Goal: Task Accomplishment & Management: Manage account settings

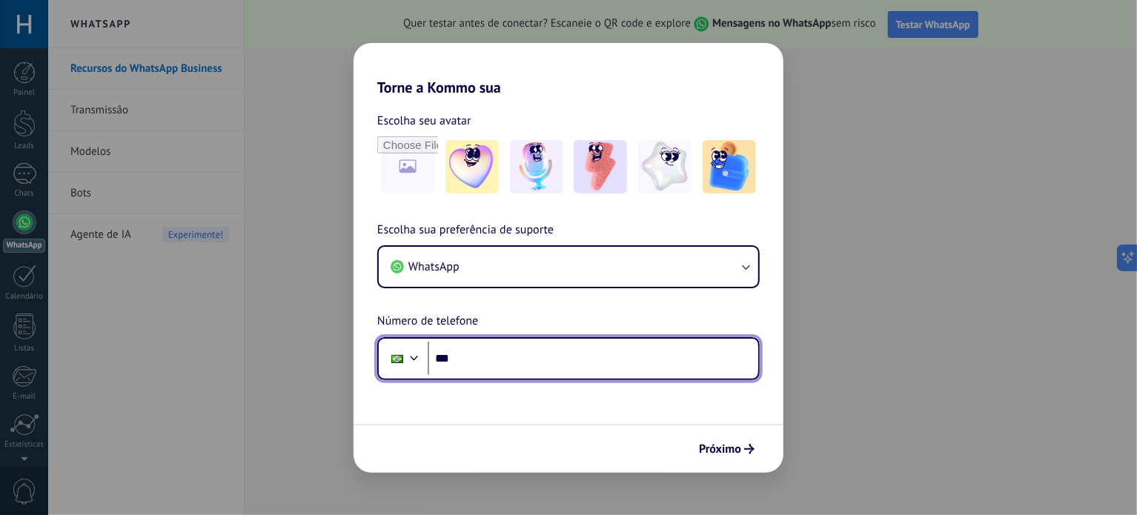
click at [612, 365] on input "***" at bounding box center [593, 359] width 330 height 34
type input "**********"
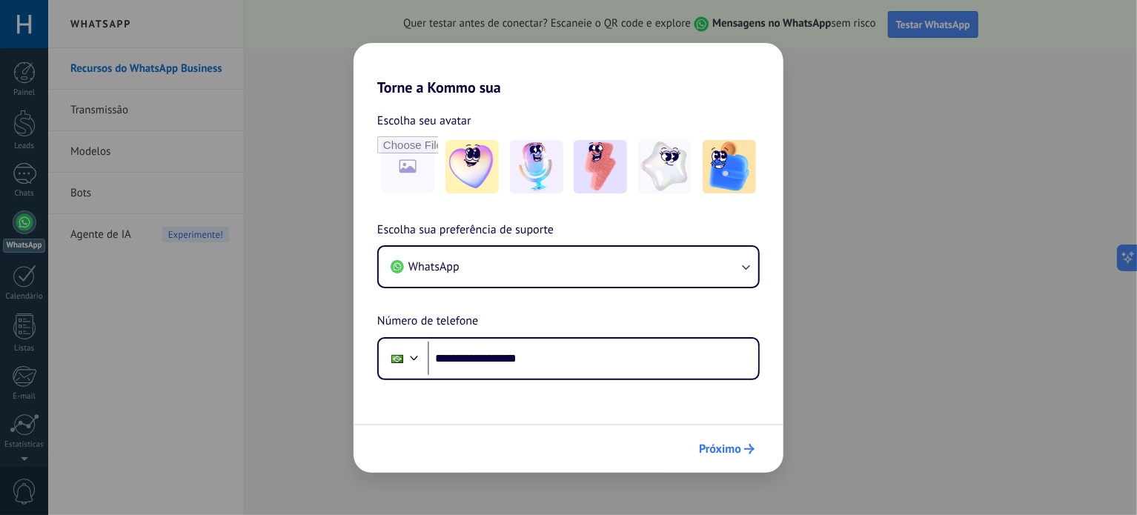
click at [719, 450] on span "Próximo" at bounding box center [720, 449] width 42 height 10
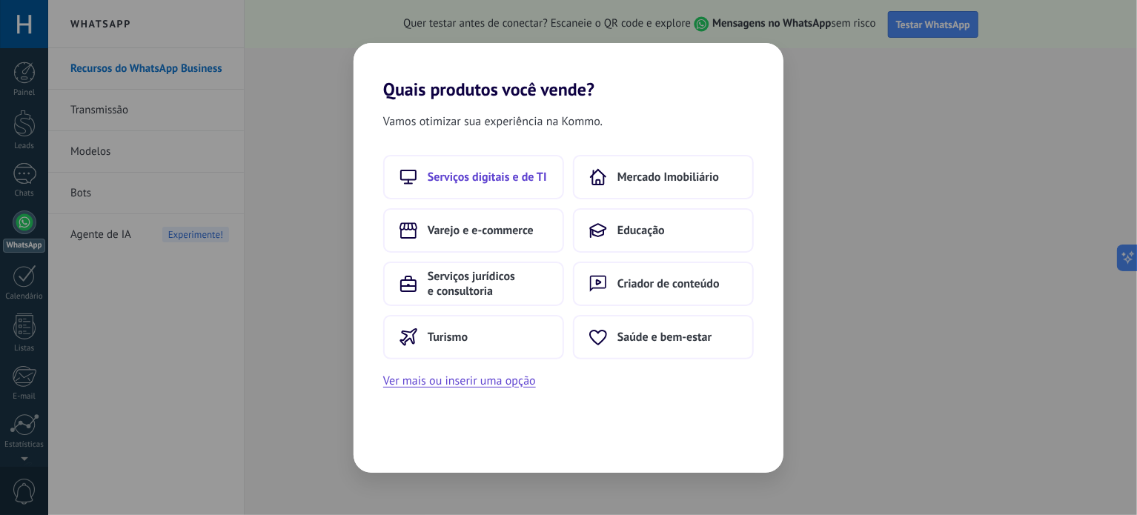
click at [507, 181] on span "Serviços digitais e de TI" at bounding box center [487, 177] width 119 height 15
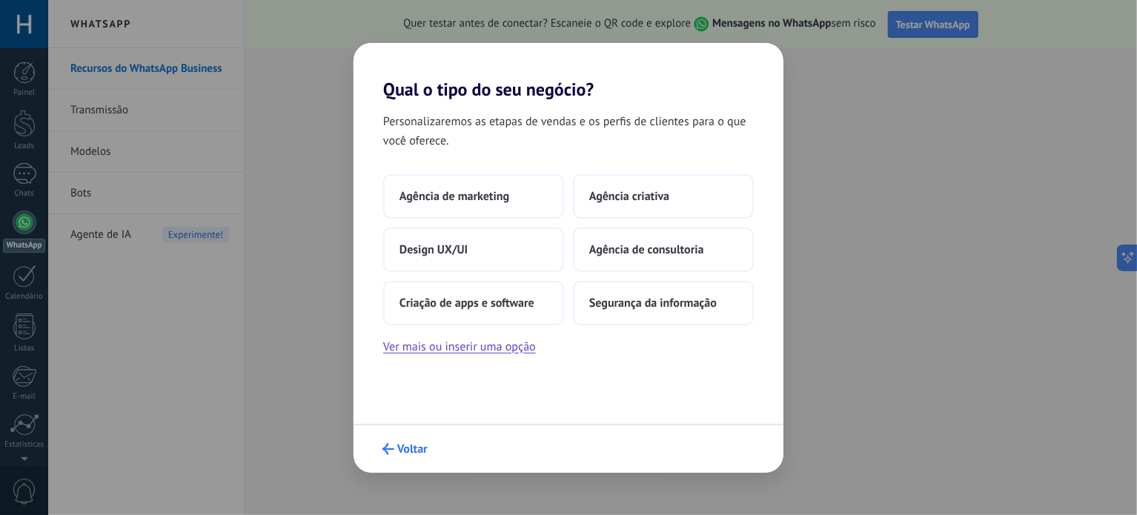
click at [400, 448] on span "Voltar" at bounding box center [412, 449] width 30 height 10
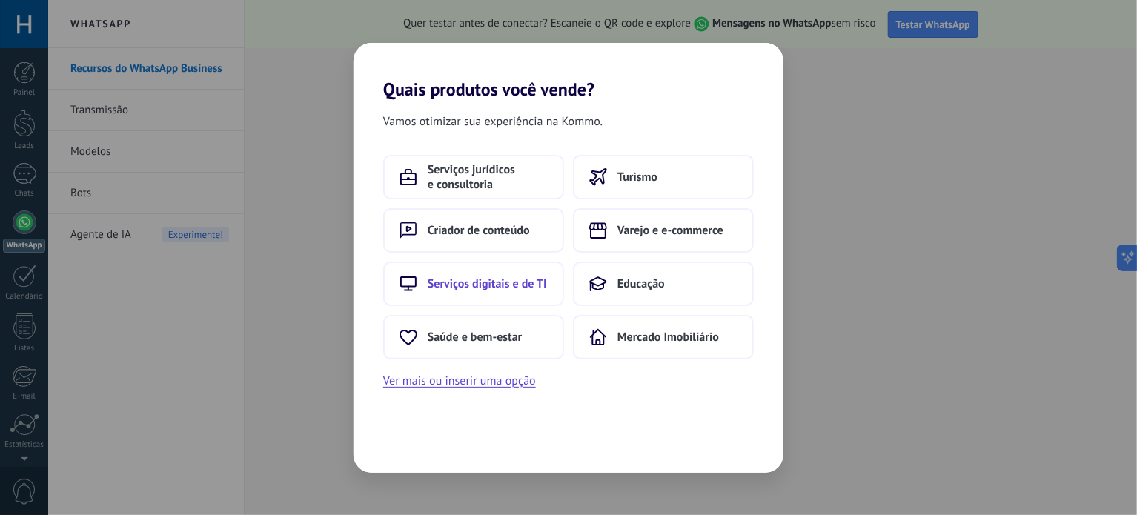
click at [506, 290] on span "Serviços digitais e de TI" at bounding box center [487, 283] width 119 height 15
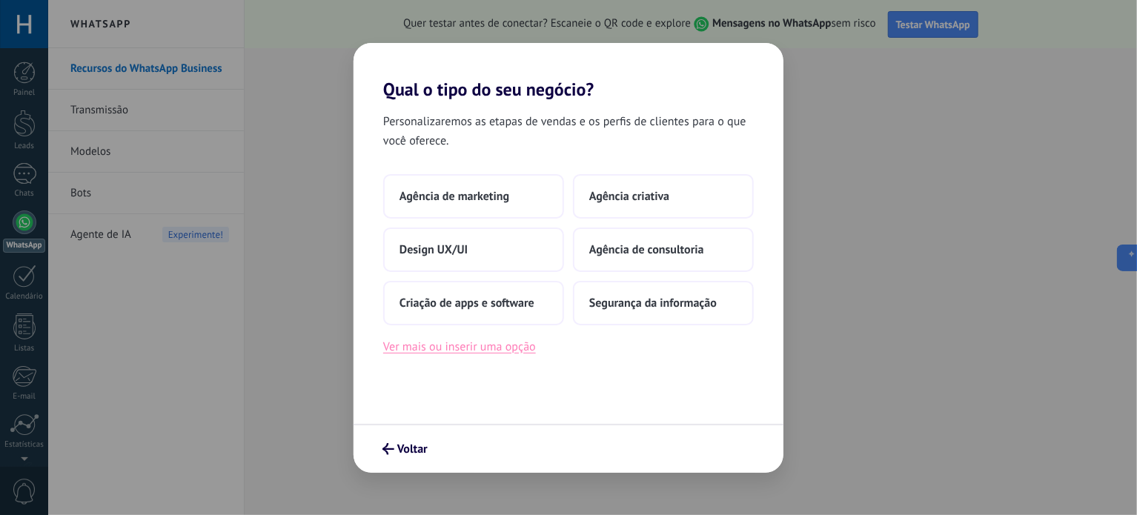
click at [479, 348] on button "Ver mais ou inserir uma opção" at bounding box center [459, 346] width 153 height 19
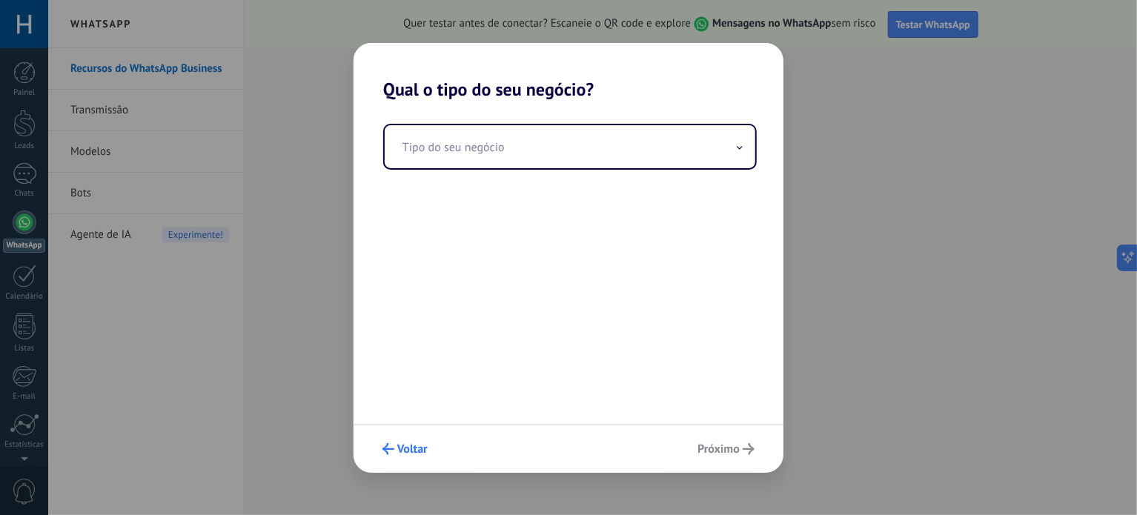
click at [405, 448] on span "Voltar" at bounding box center [412, 449] width 30 height 10
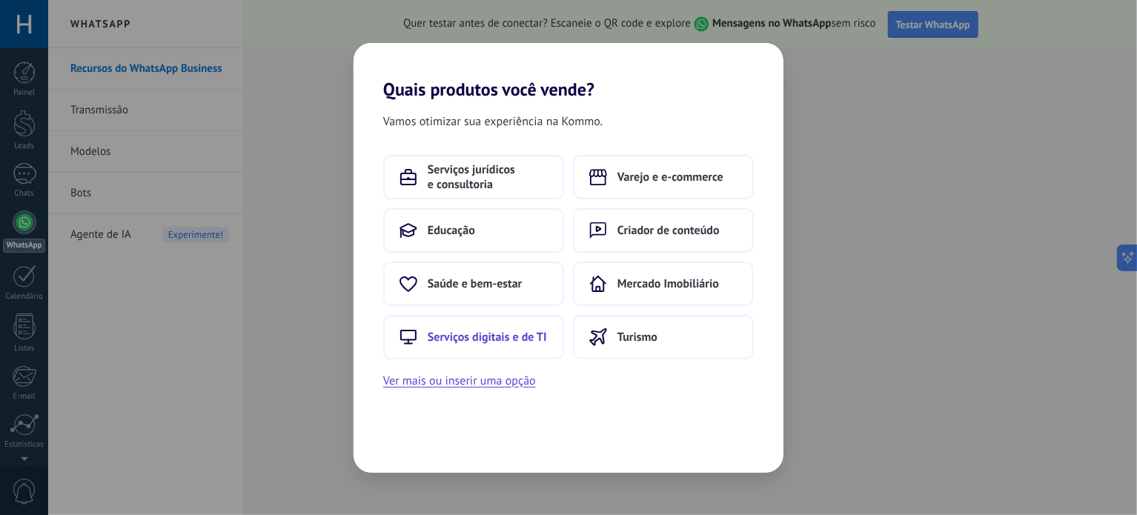
click at [493, 327] on button "Serviços digitais e de TI" at bounding box center [473, 337] width 181 height 44
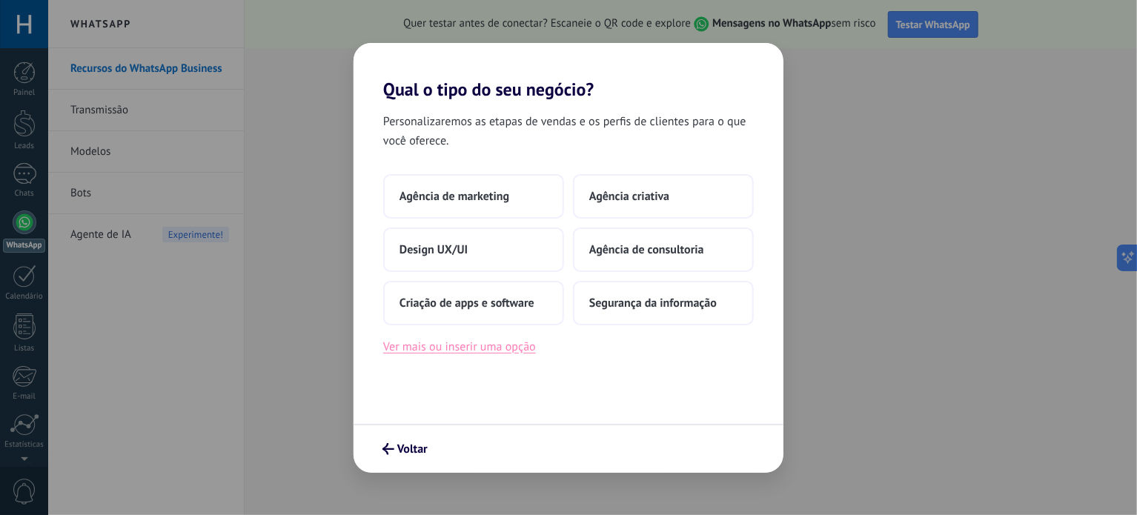
click at [478, 347] on button "Ver mais ou inserir uma opção" at bounding box center [459, 346] width 153 height 19
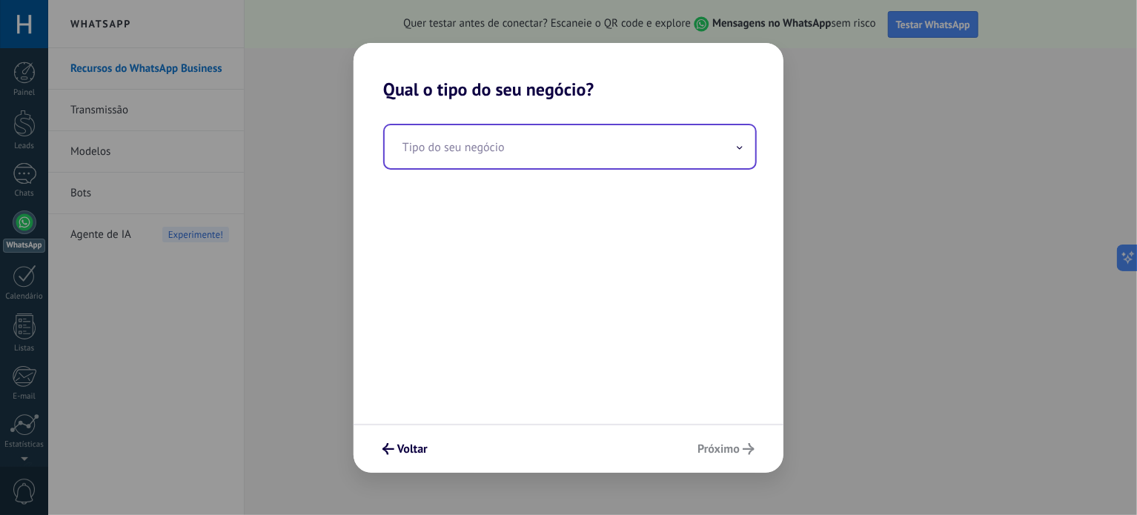
click at [521, 150] on input "text" at bounding box center [570, 146] width 370 height 43
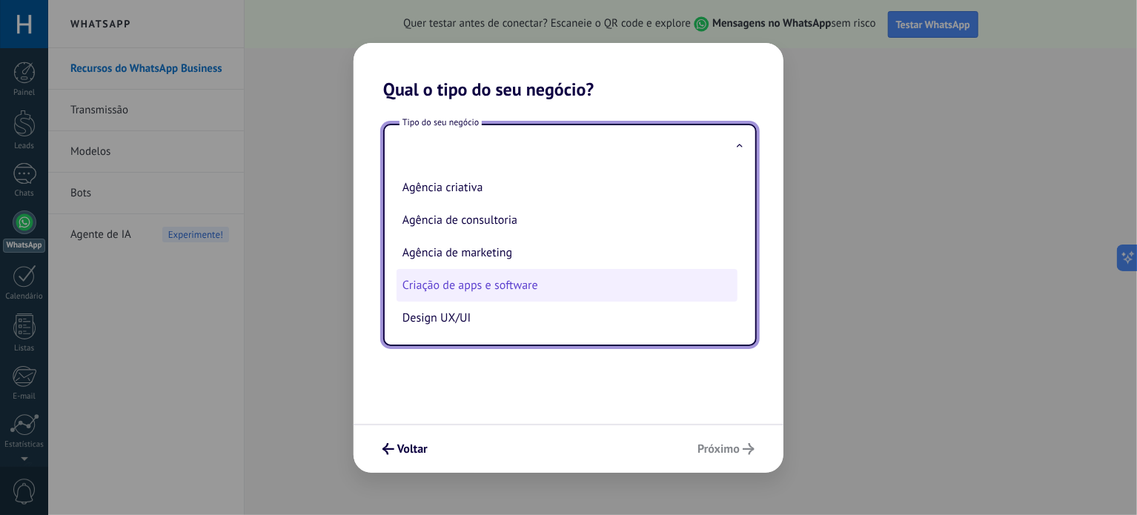
type input "*"
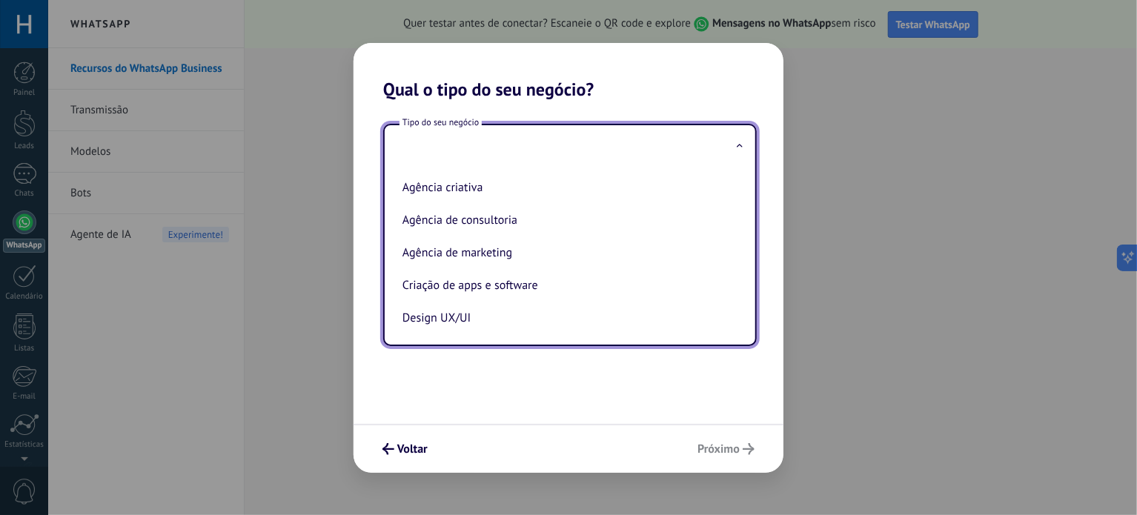
type input "*"
click at [416, 454] on span "Voltar" at bounding box center [412, 449] width 30 height 10
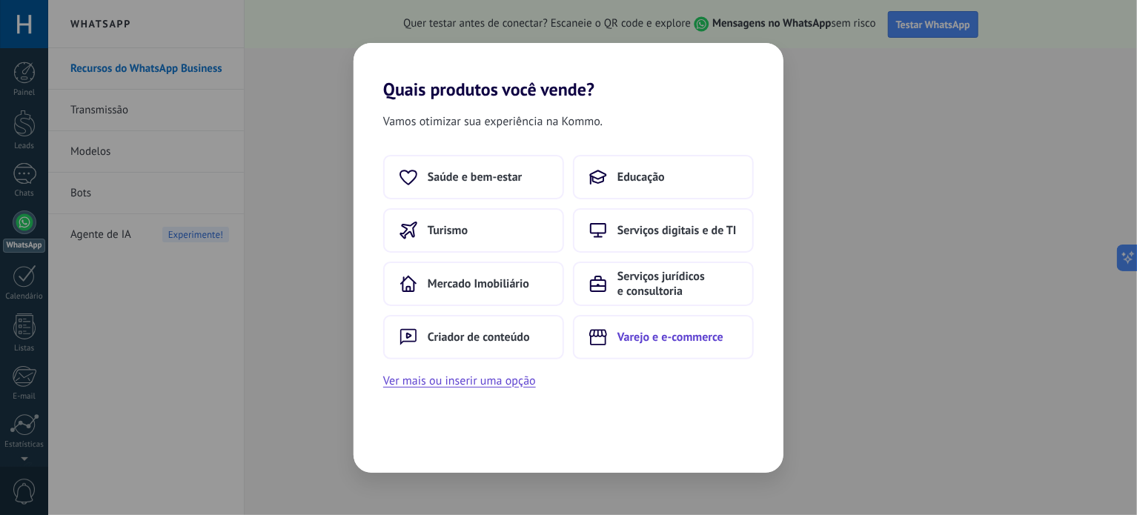
click at [664, 350] on button "Varejo e e-commerce" at bounding box center [663, 337] width 181 height 44
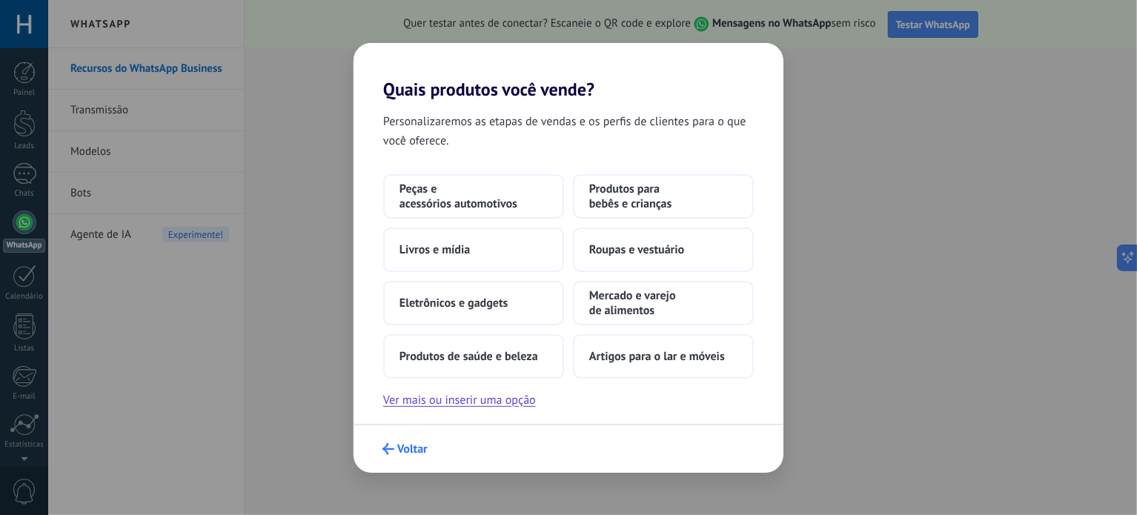
click at [402, 451] on span "Voltar" at bounding box center [412, 449] width 30 height 10
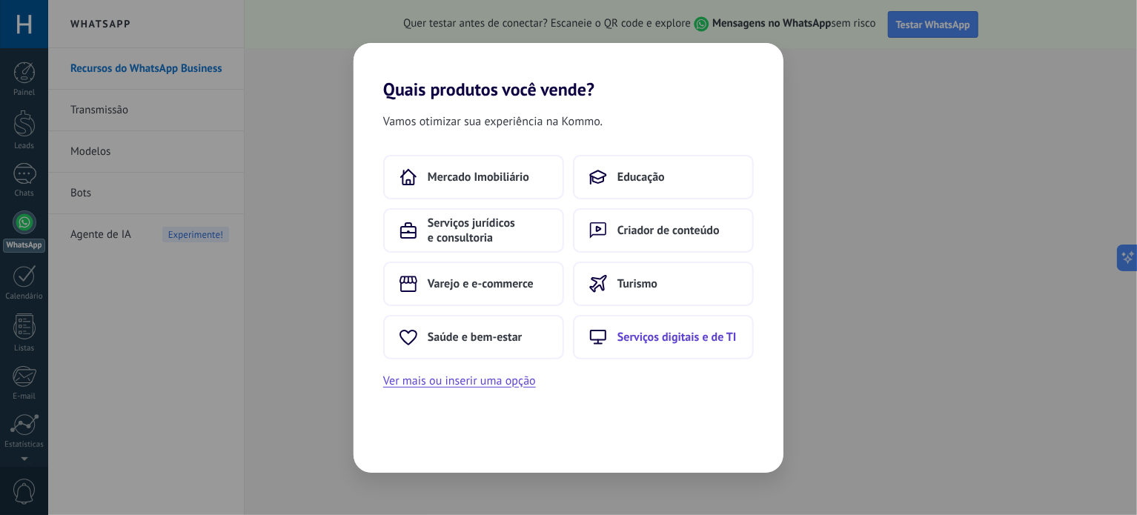
click at [657, 334] on span "Serviços digitais e de TI" at bounding box center [676, 337] width 119 height 15
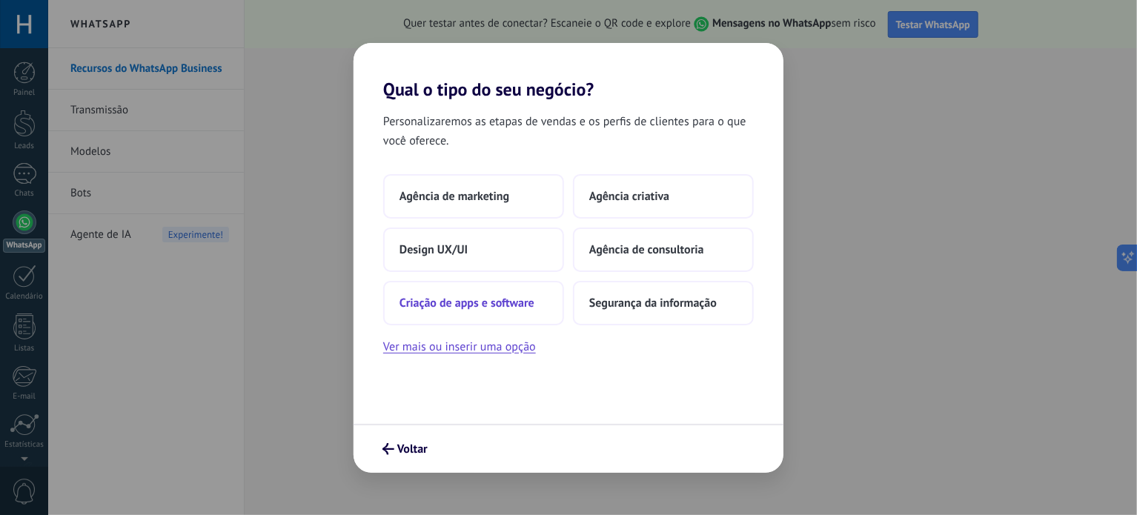
click at [485, 300] on span "Criação de apps e software" at bounding box center [466, 303] width 135 height 15
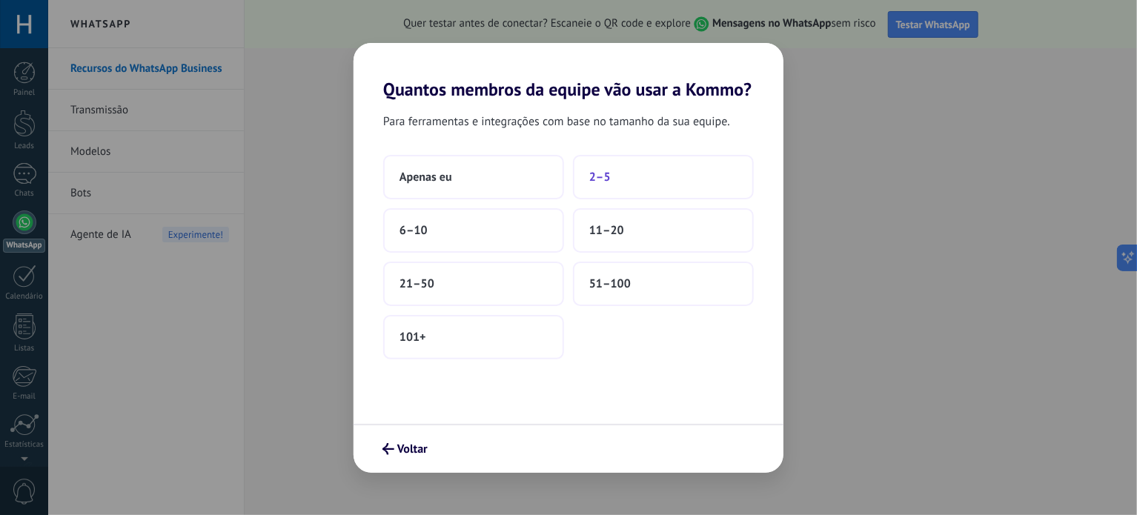
click at [619, 167] on button "2–5" at bounding box center [663, 177] width 181 height 44
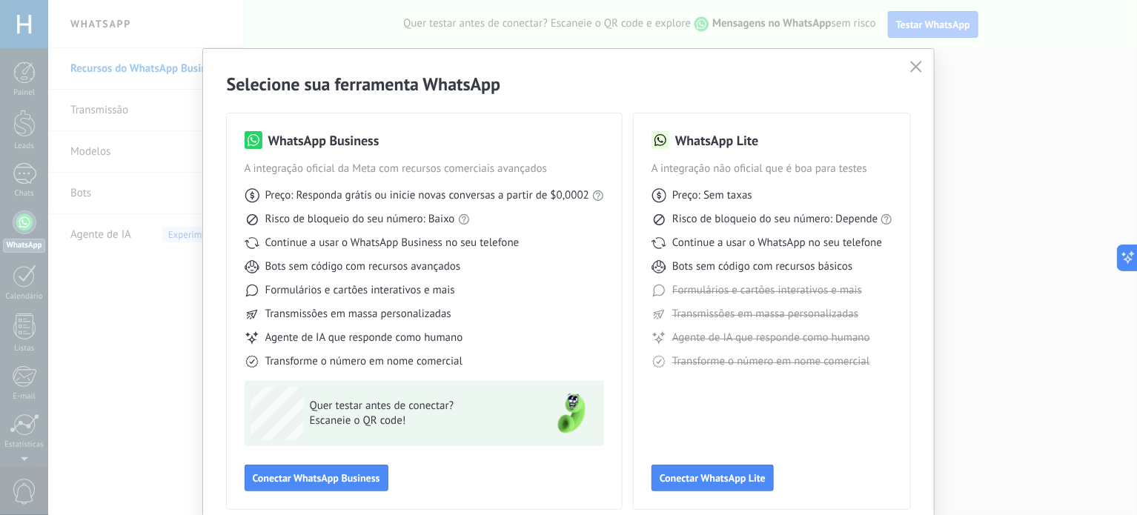
click at [915, 66] on use "button" at bounding box center [916, 66] width 11 height 11
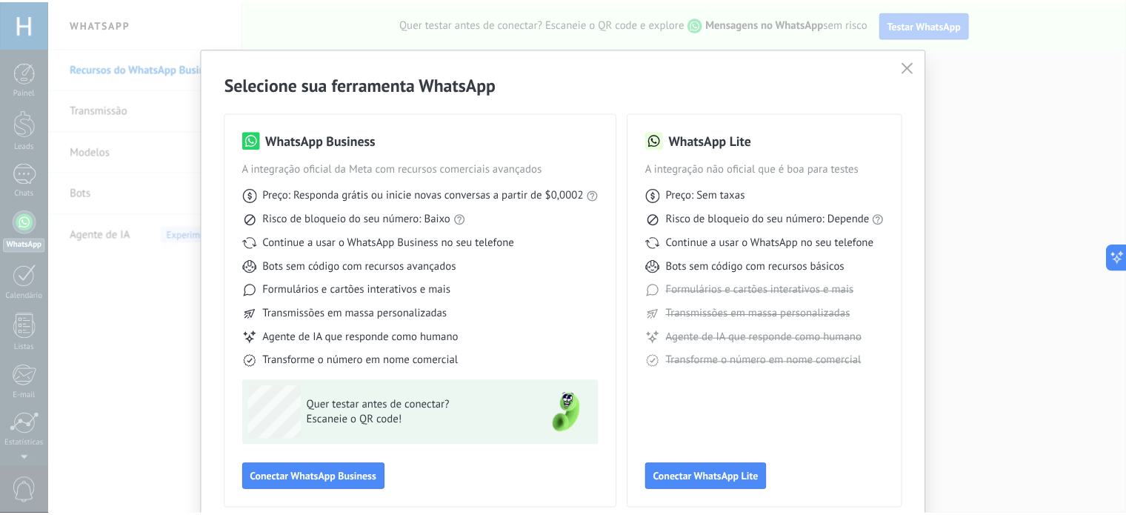
scroll to position [101, 0]
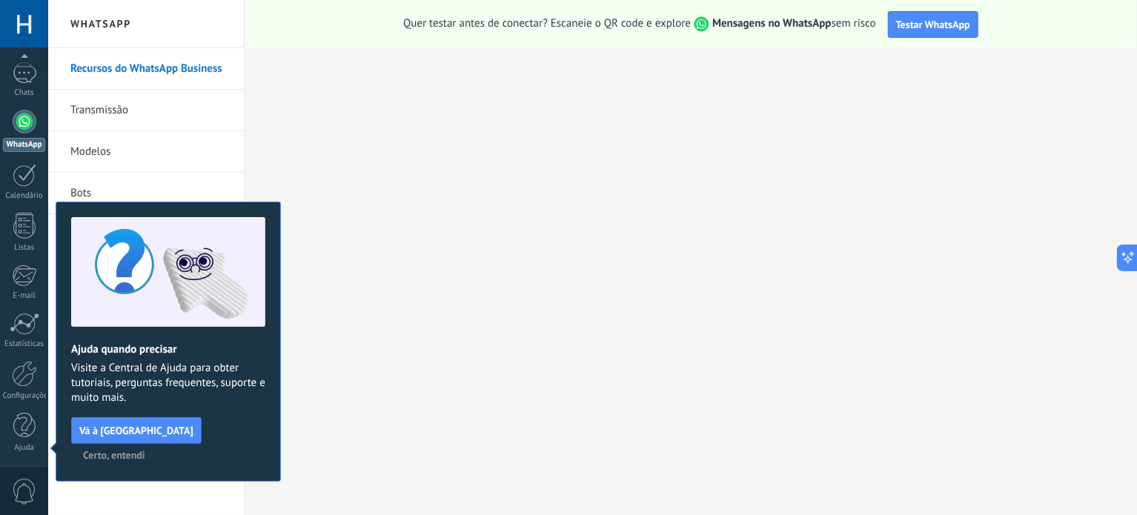
click at [145, 450] on span "Certo, entendi" at bounding box center [114, 455] width 62 height 10
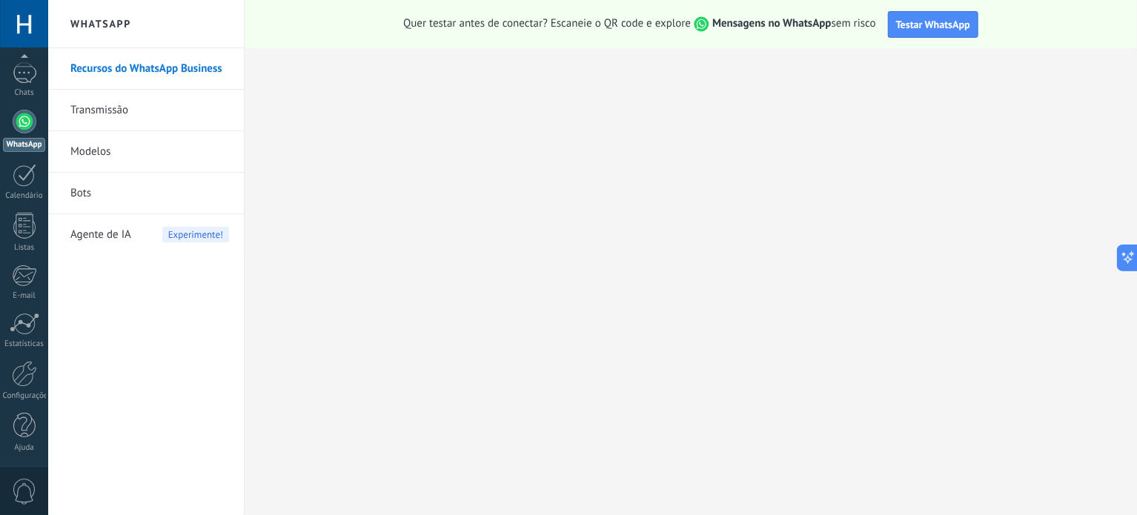
click at [110, 244] on span "Agente de IA" at bounding box center [100, 234] width 61 height 41
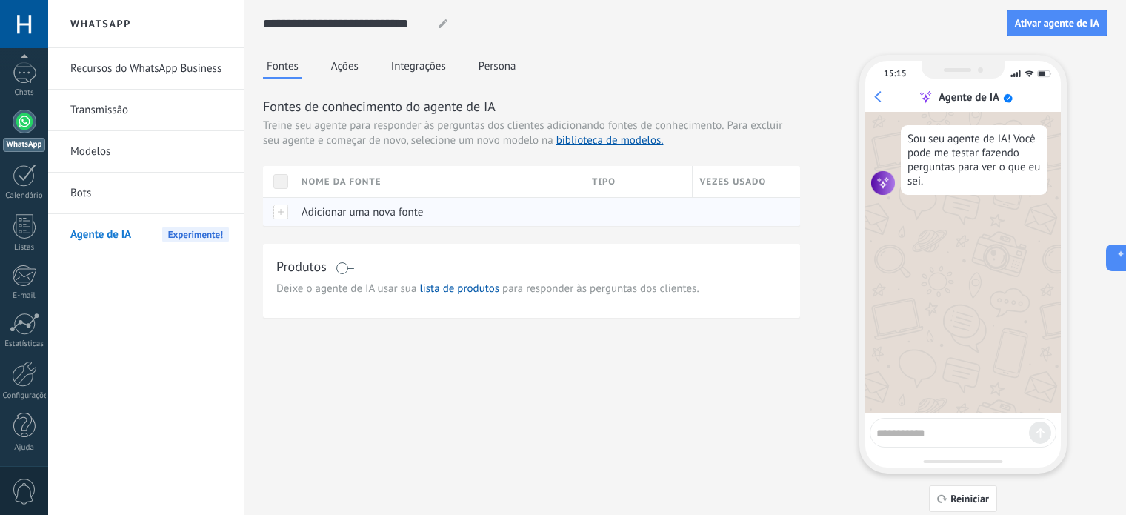
click at [381, 213] on span "Adicionar uma nova fonte" at bounding box center [363, 212] width 122 height 14
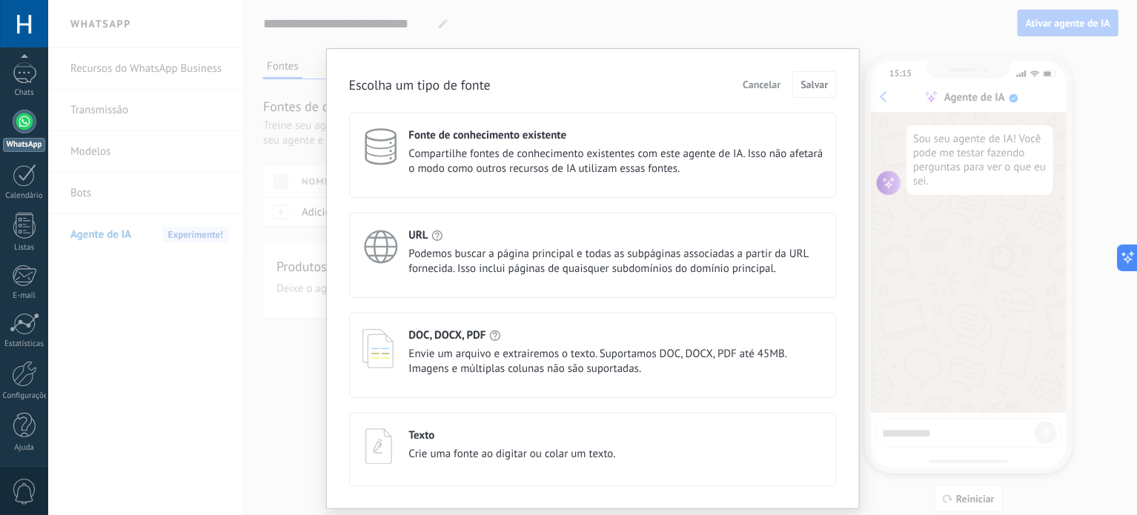
click at [768, 92] on button "Cancelar" at bounding box center [761, 84] width 51 height 22
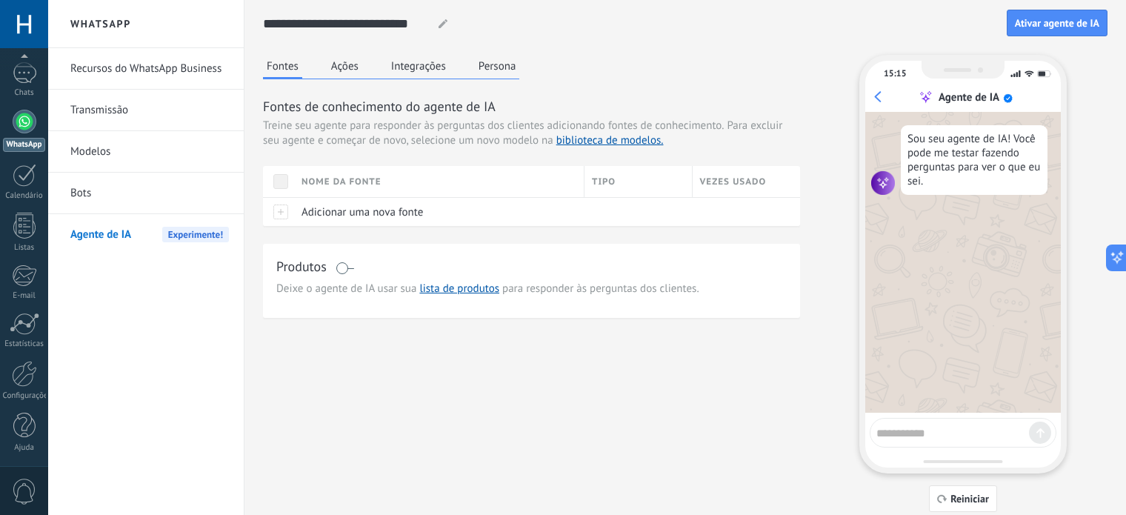
click at [346, 65] on button "Ações" at bounding box center [344, 66] width 35 height 22
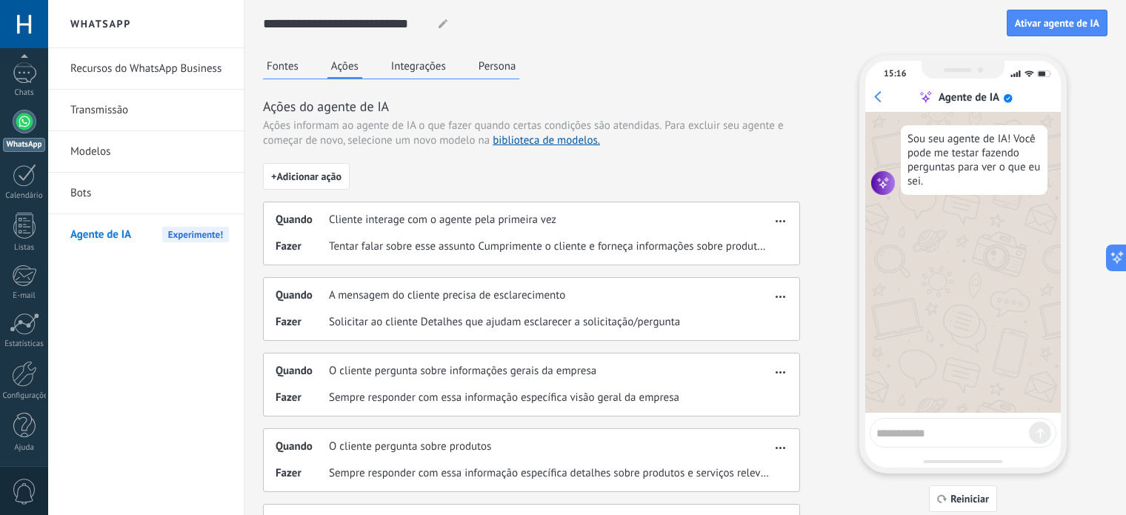
click at [430, 66] on button "Integrações" at bounding box center [418, 66] width 62 height 22
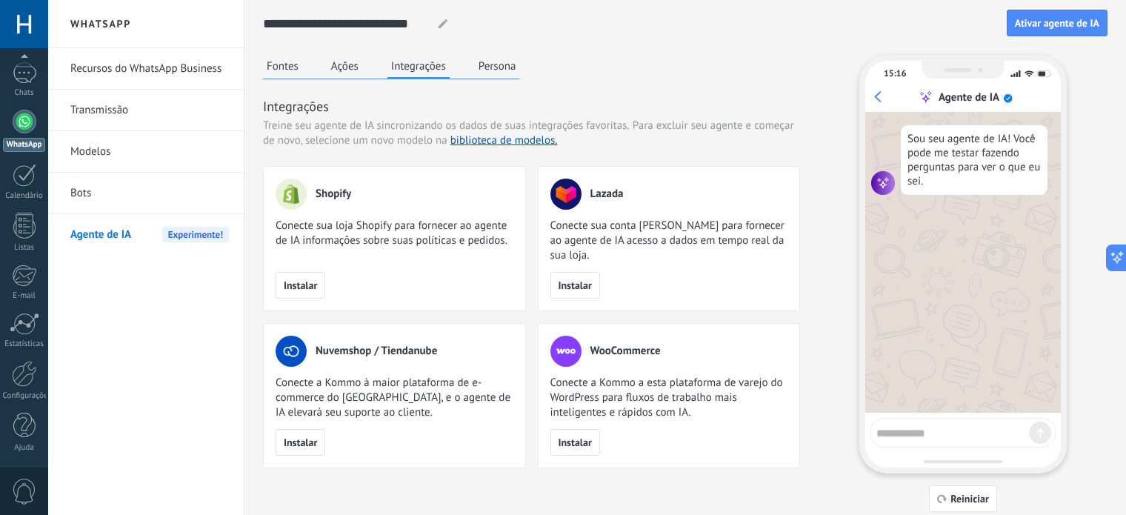
click at [500, 64] on button "Persona" at bounding box center [497, 66] width 45 height 22
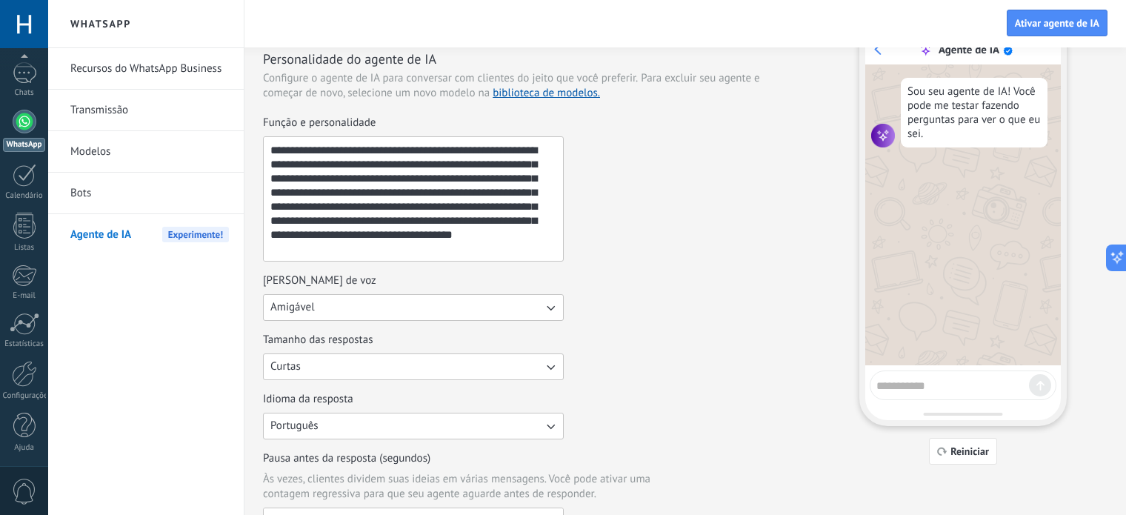
scroll to position [74, 0]
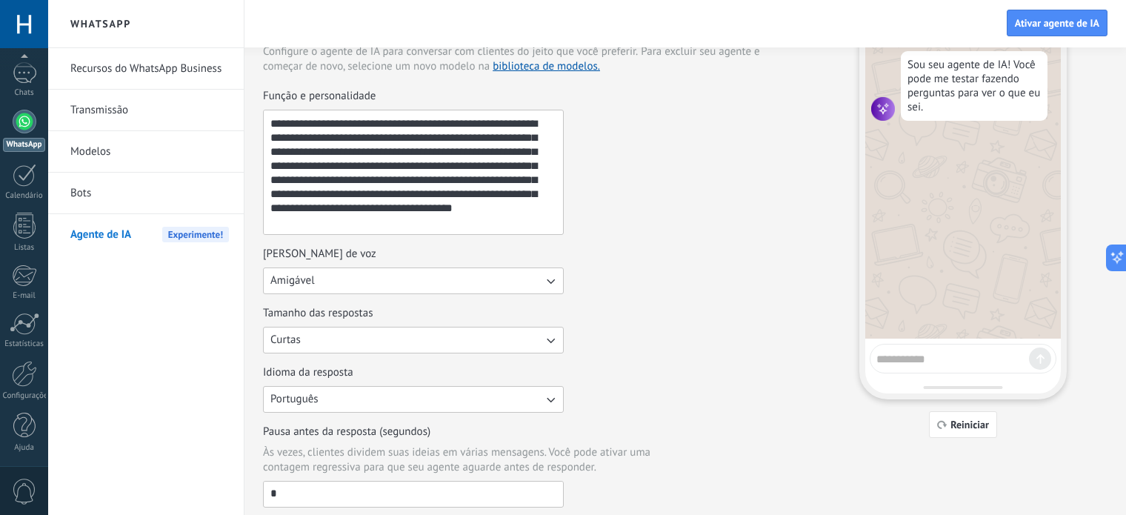
click at [356, 281] on button "Amigável" at bounding box center [413, 280] width 301 height 27
click at [628, 285] on div "[PERSON_NAME] de voz Amigável Casual Formal Amigável" at bounding box center [531, 270] width 537 height 47
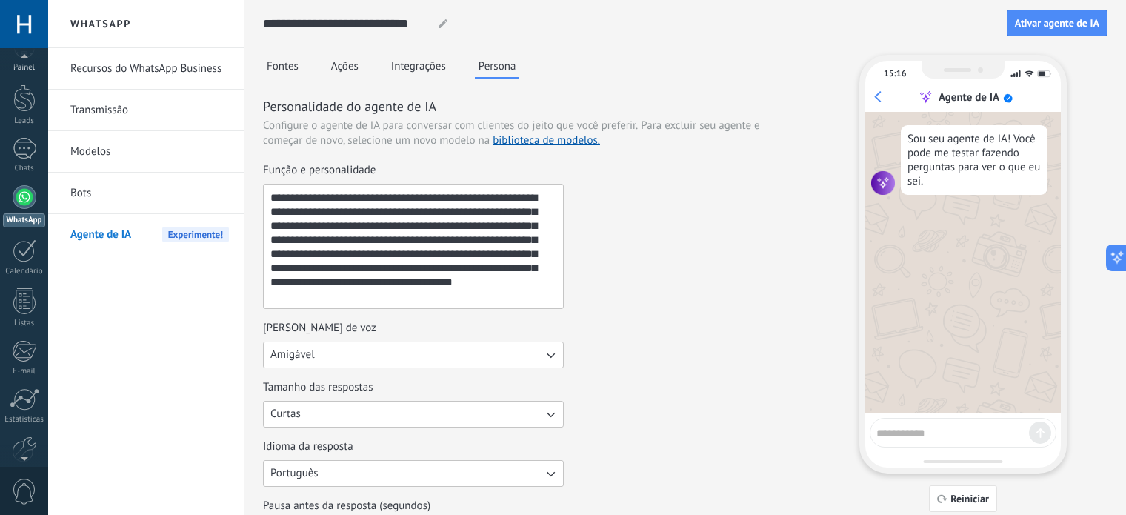
scroll to position [0, 0]
click at [20, 124] on div at bounding box center [24, 123] width 22 height 27
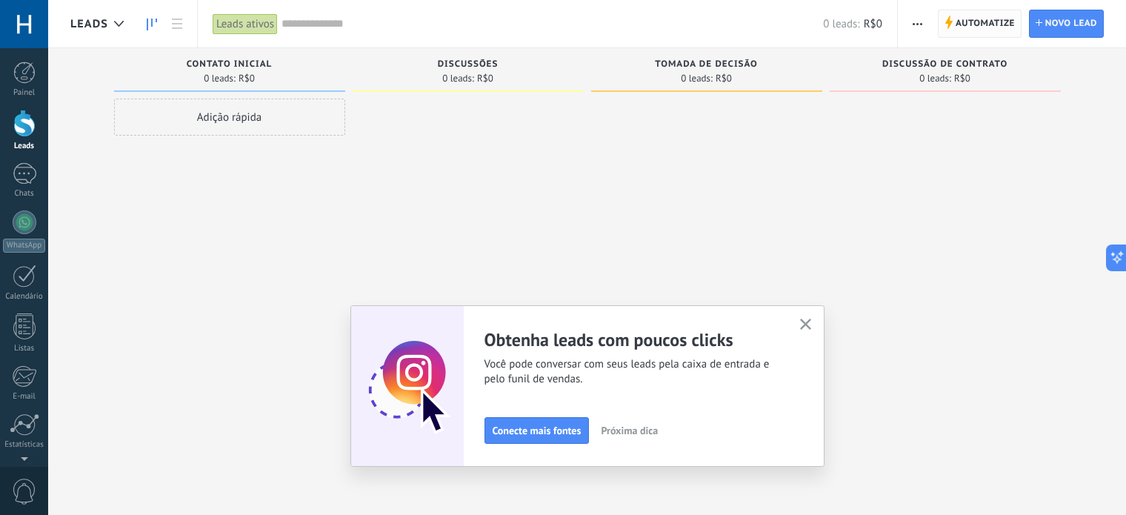
click at [971, 27] on span "Automatize" at bounding box center [985, 23] width 59 height 27
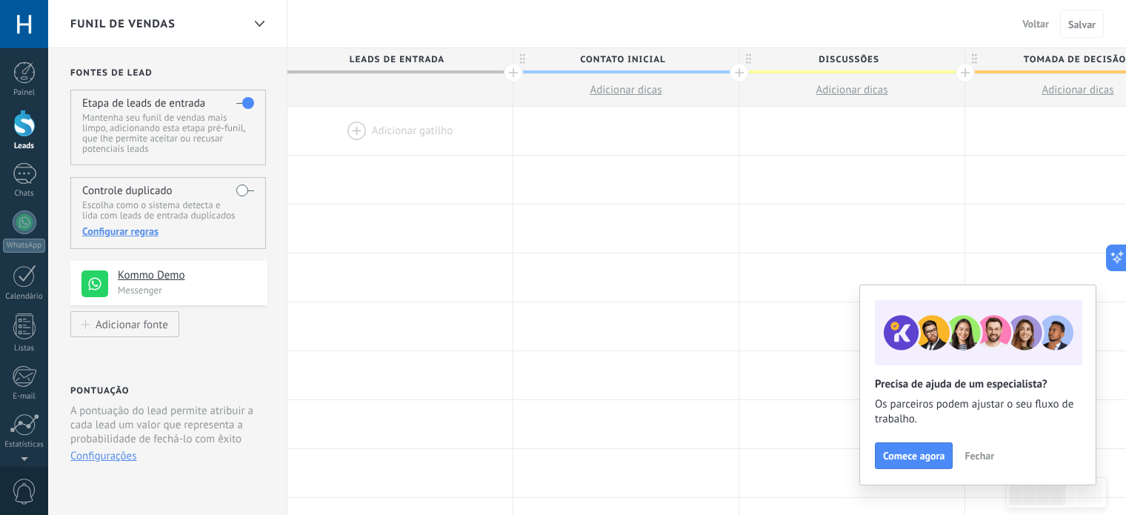
click at [975, 450] on span "Fechar" at bounding box center [980, 455] width 30 height 10
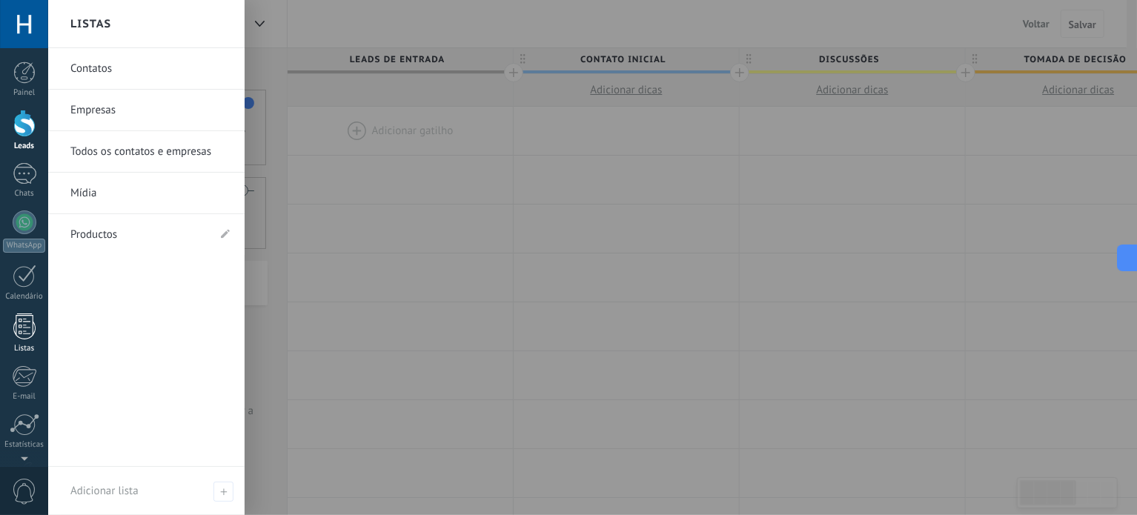
click at [26, 334] on div at bounding box center [24, 326] width 22 height 26
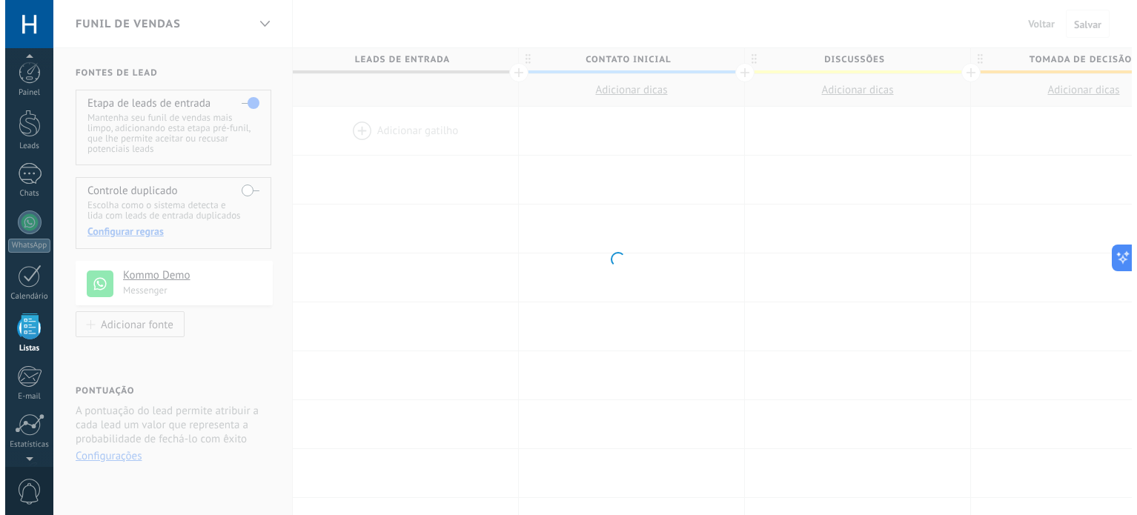
scroll to position [91, 0]
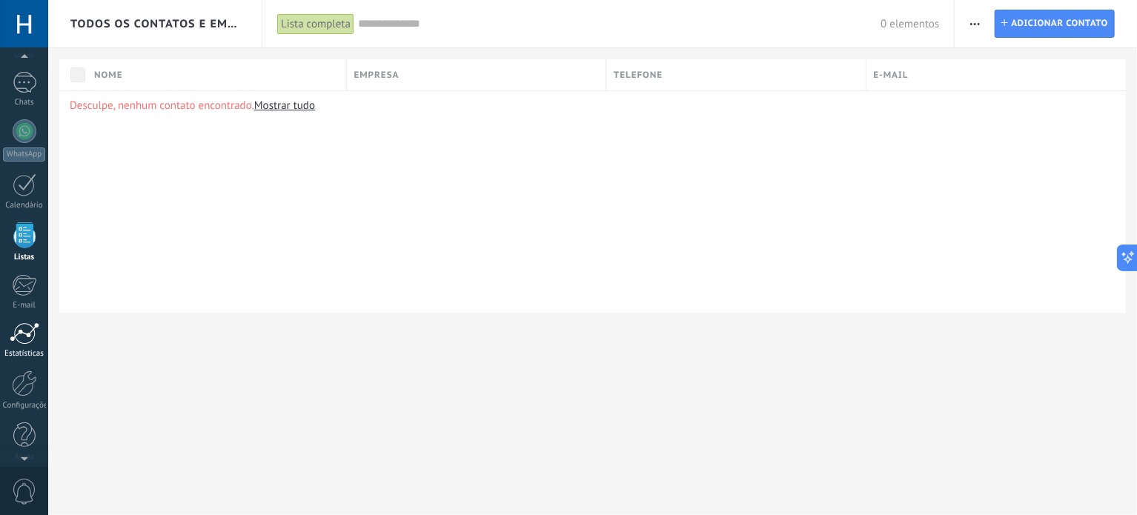
click at [30, 327] on div at bounding box center [25, 333] width 30 height 22
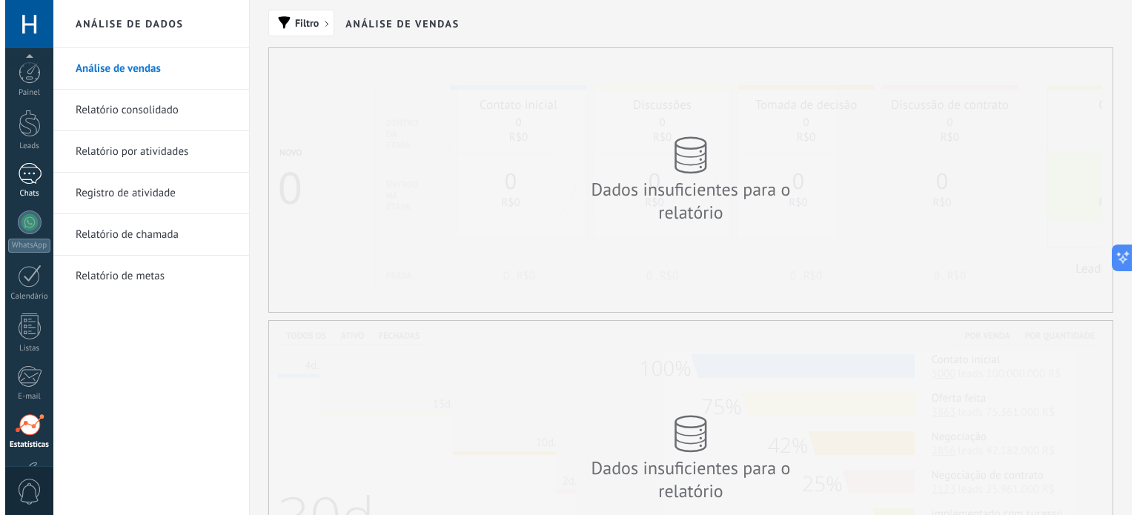
scroll to position [101, 0]
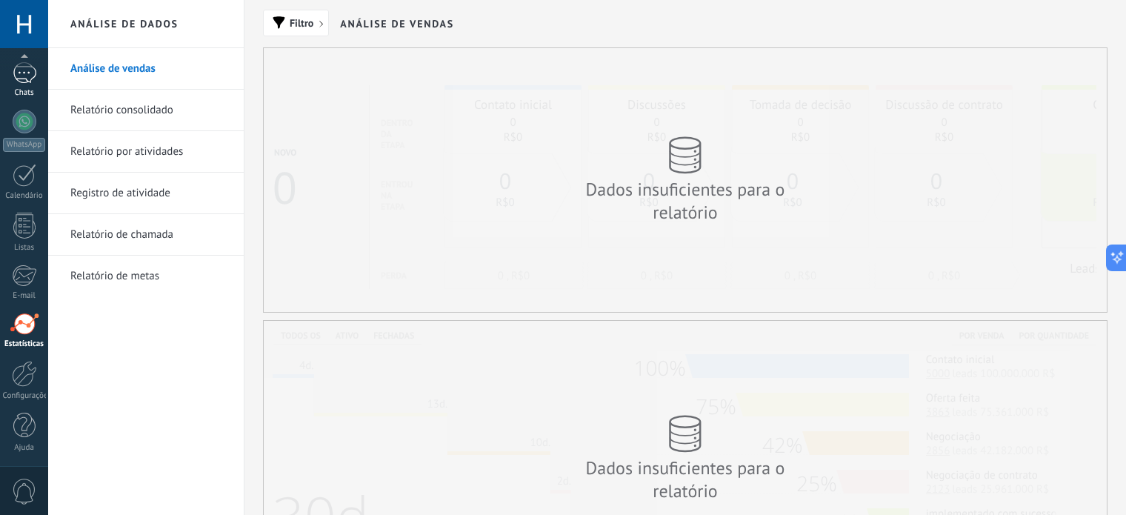
click at [26, 74] on div at bounding box center [25, 72] width 24 height 21
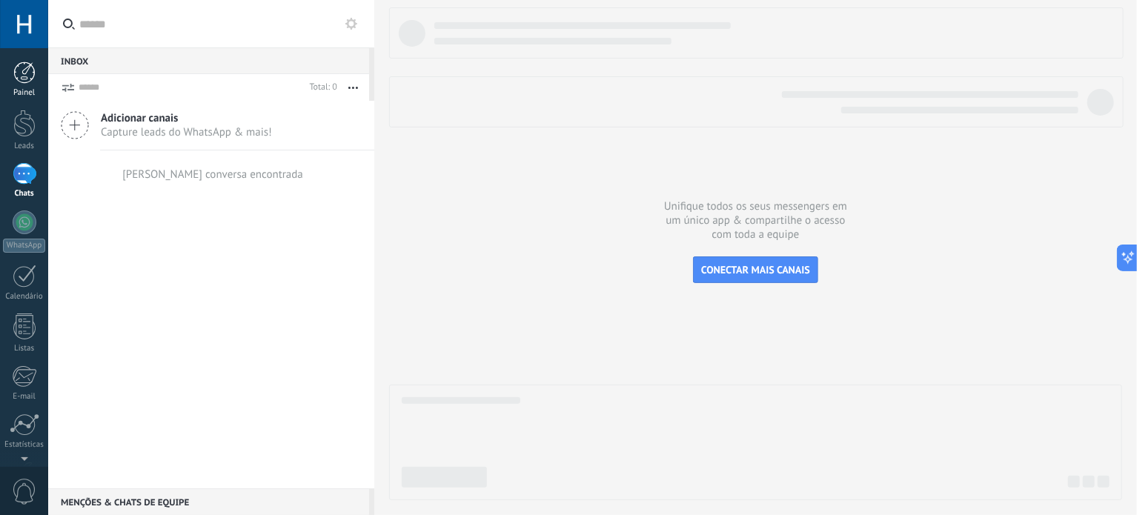
click at [23, 72] on div at bounding box center [24, 72] width 22 height 22
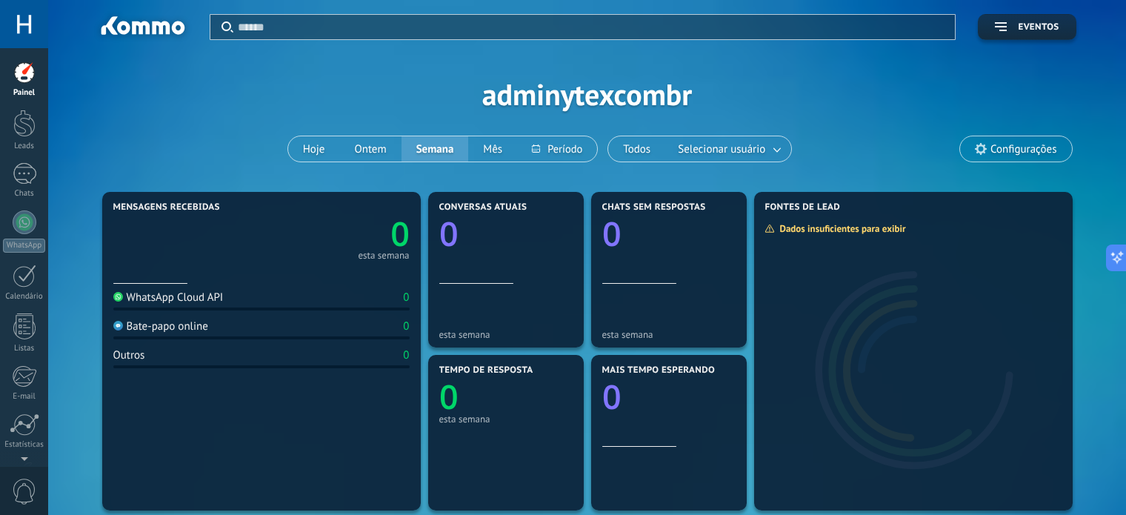
click at [1026, 154] on span "Configurações" at bounding box center [1024, 149] width 66 height 13
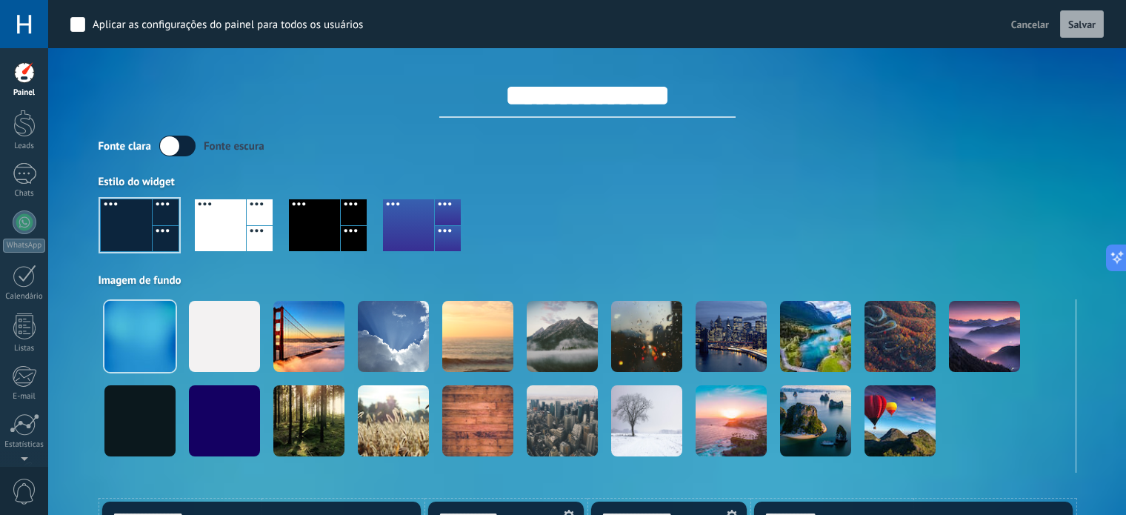
click at [1006, 133] on div "**********" at bounding box center [588, 236] width 978 height 473
click at [1020, 20] on span "Cancelar" at bounding box center [1030, 24] width 38 height 13
